Goal: Information Seeking & Learning: Find specific page/section

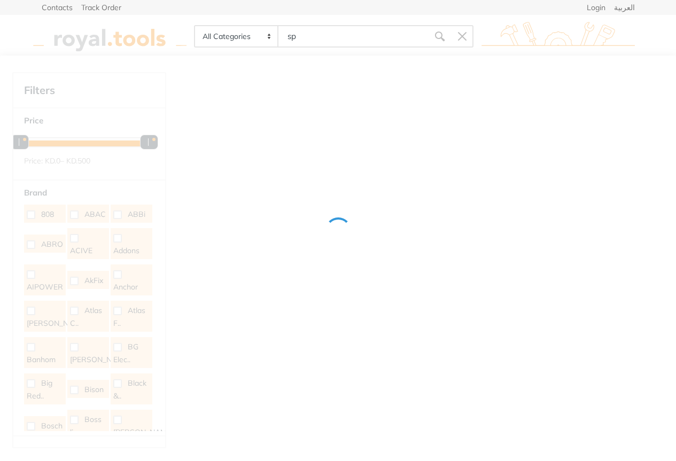
type input "spr"
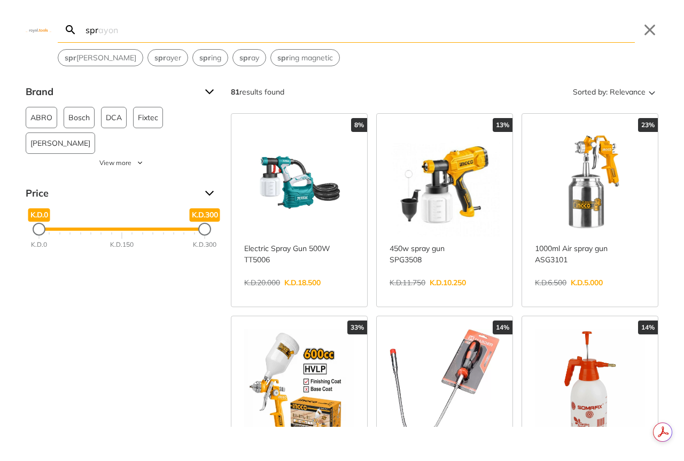
click at [271, 35] on input "spr" at bounding box center [358, 29] width 551 height 25
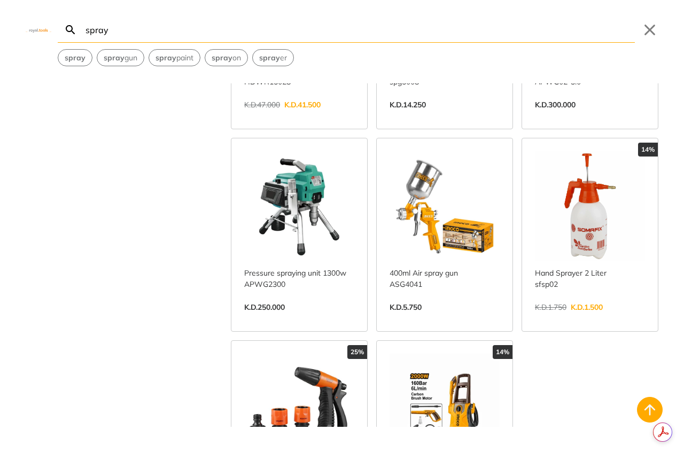
scroll to position [1015, 0]
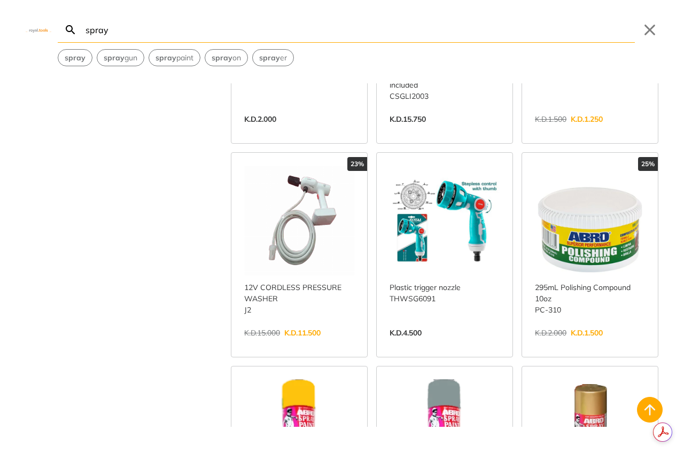
scroll to position [1620, 0]
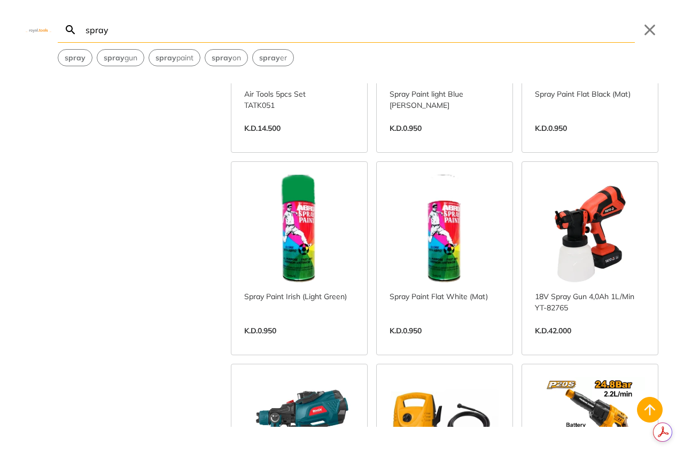
scroll to position [3168, 0]
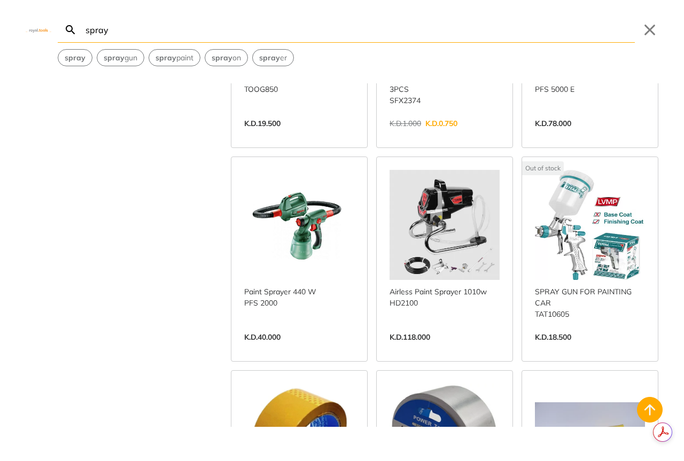
scroll to position [4468, 0]
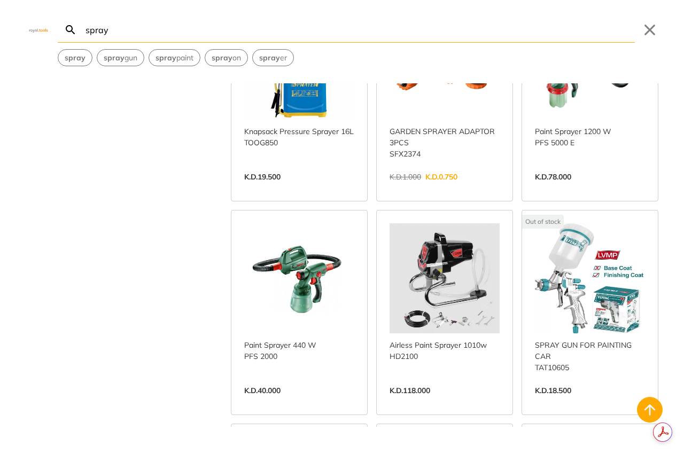
type input "spray"
